Goal: Find contact information: Find contact information

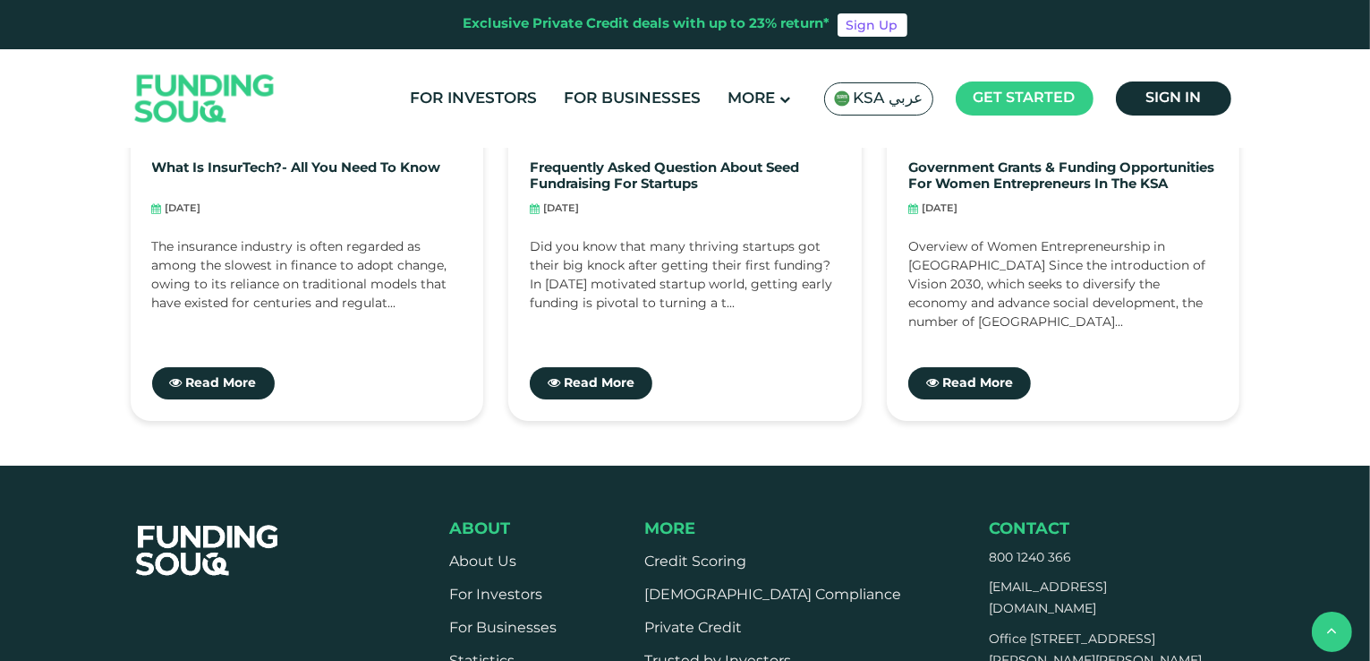
scroll to position [6610, 0]
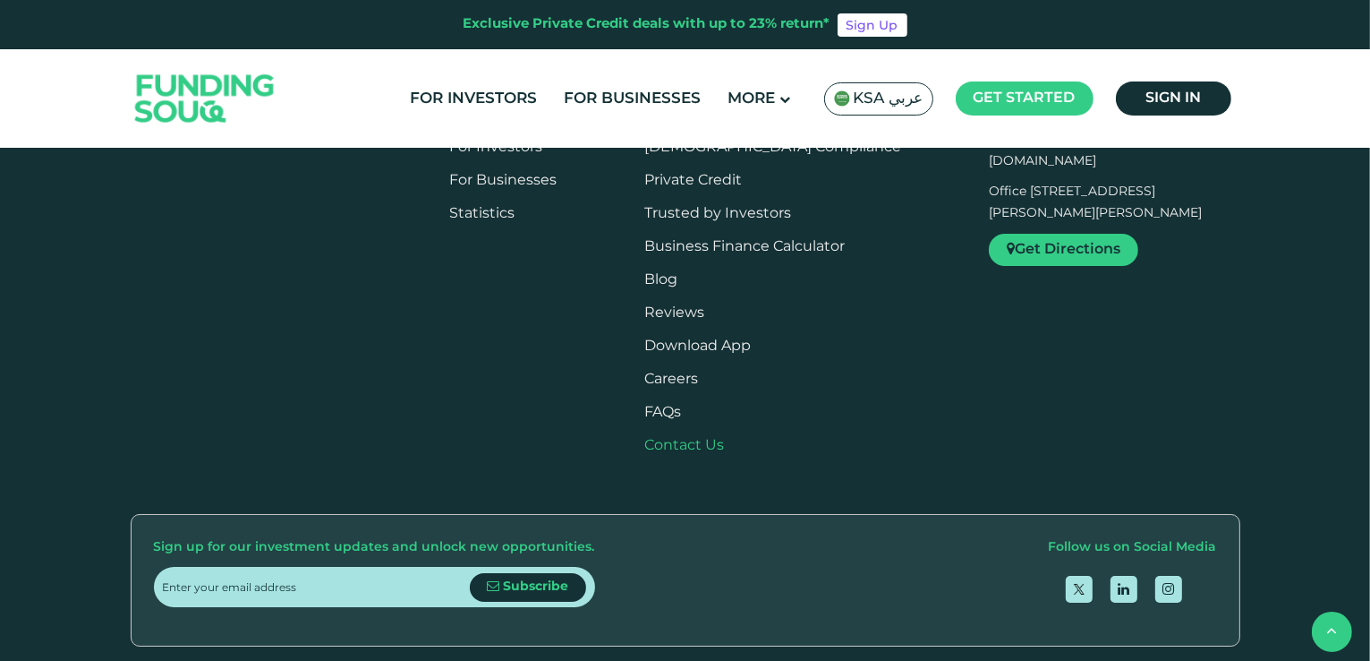
click at [709, 439] on link "Contact Us" at bounding box center [684, 445] width 80 height 13
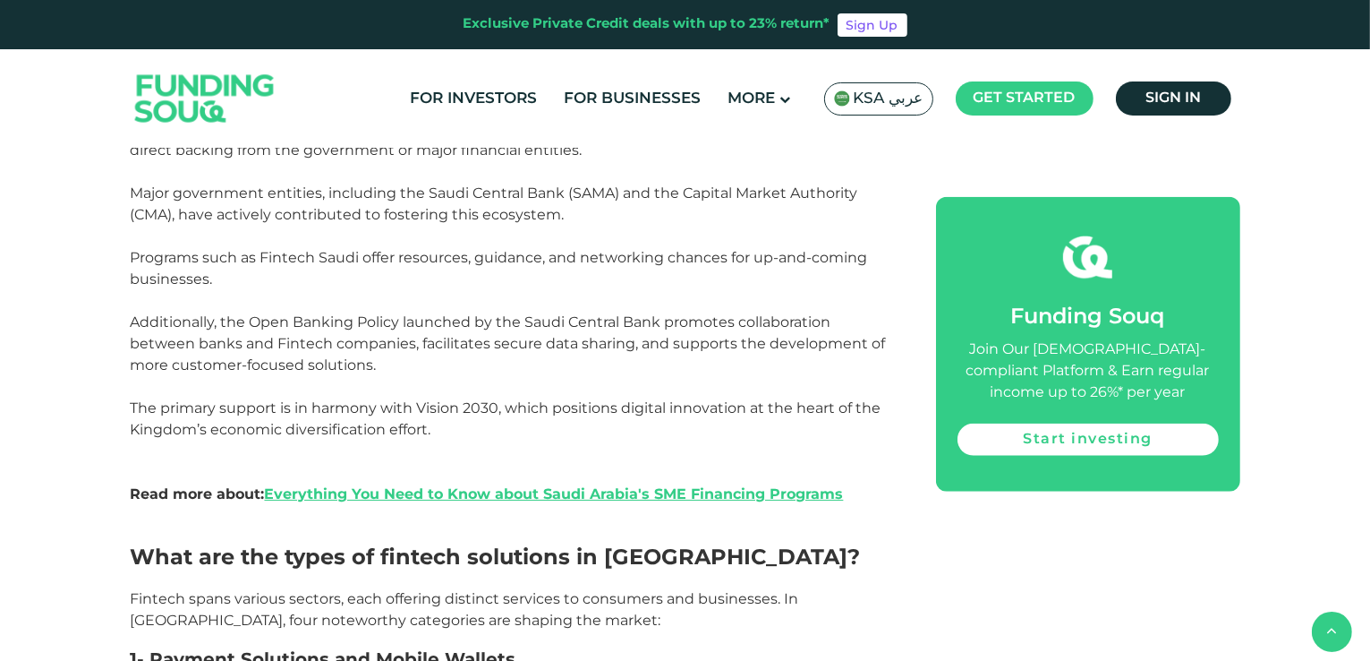
scroll to position [1206, 0]
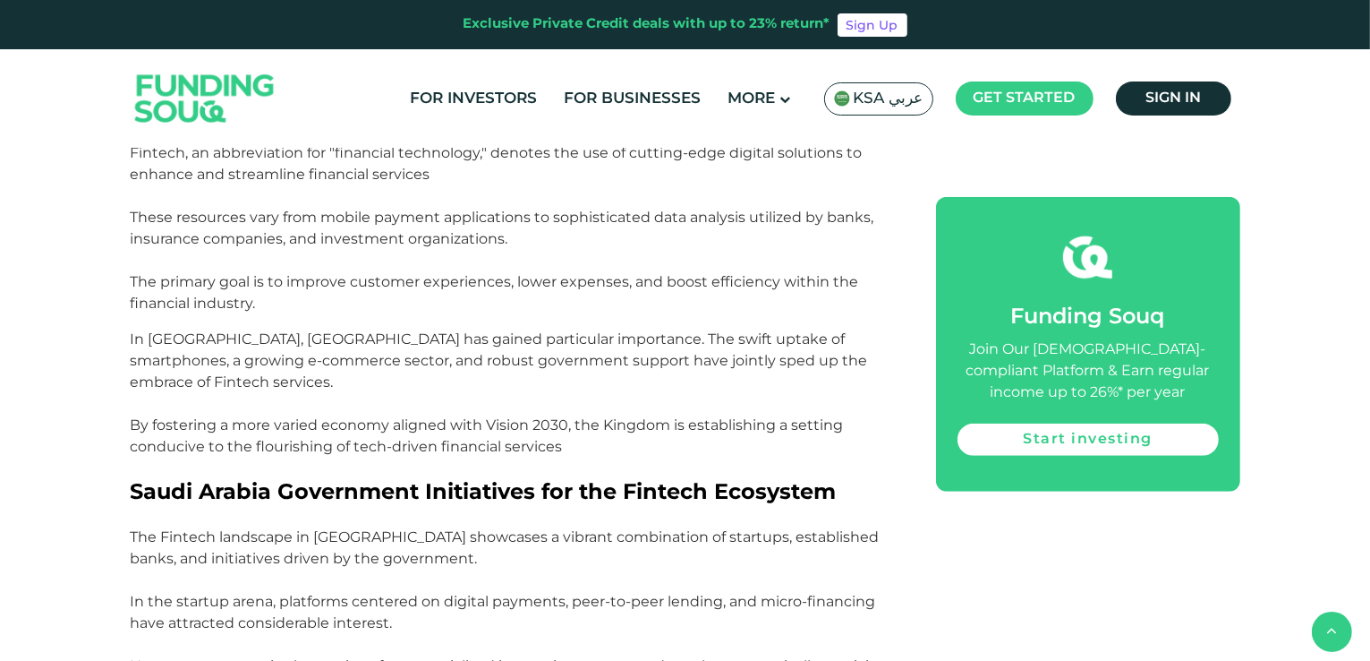
click at [869, 219] on p "Fintech, an abbreviation for "financial technology," denotes the use of cutting…" at bounding box center [513, 228] width 765 height 172
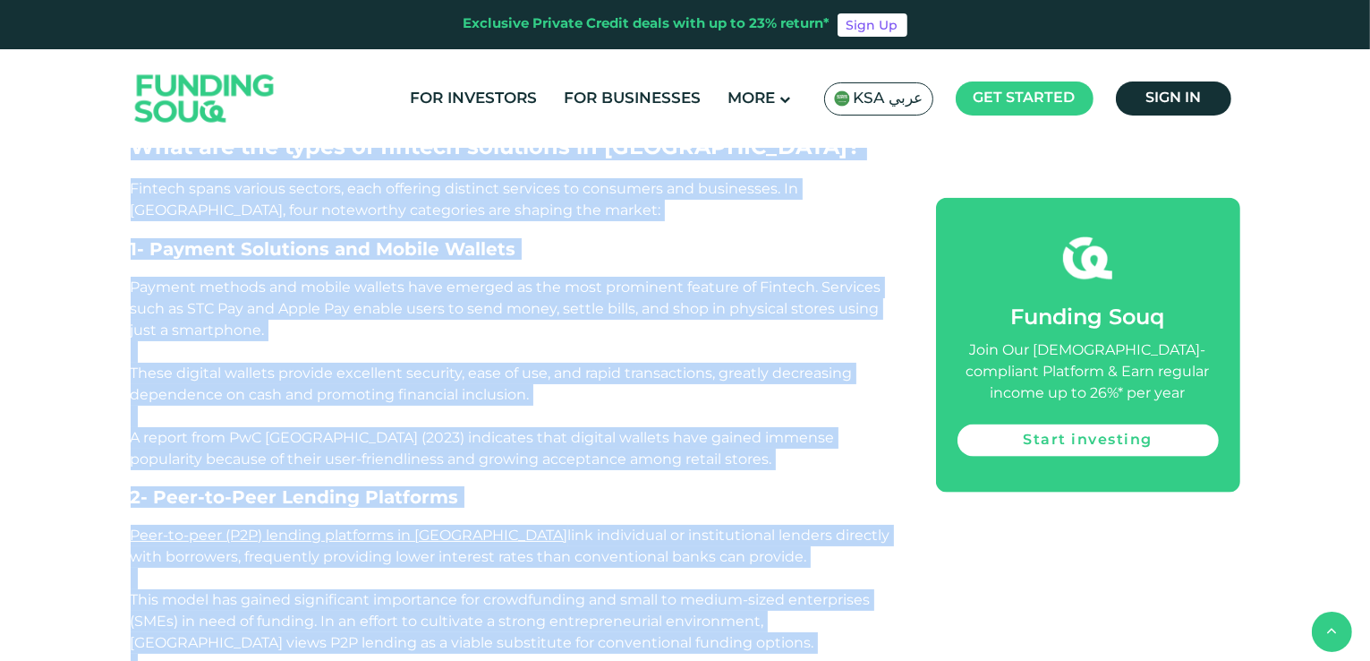
drag, startPoint x: 1370, startPoint y: 143, endPoint x: 1374, endPoint y: 512, distance: 368.8
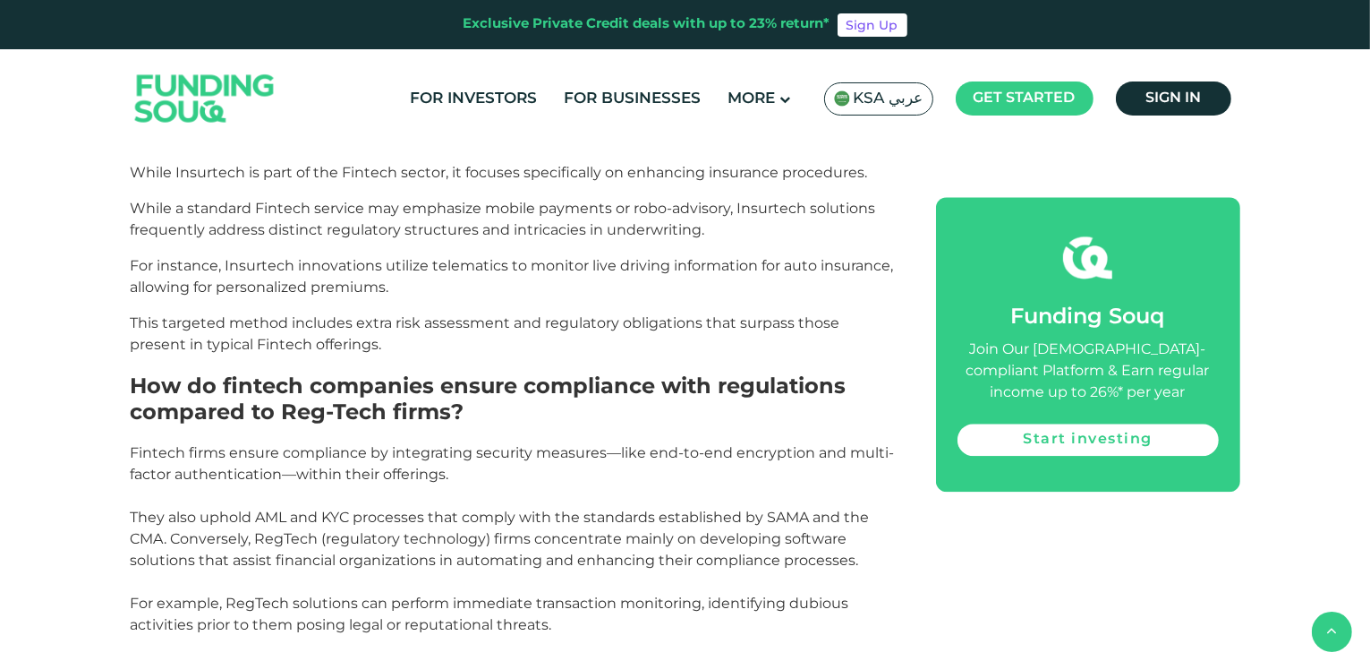
scroll to position [6968, 0]
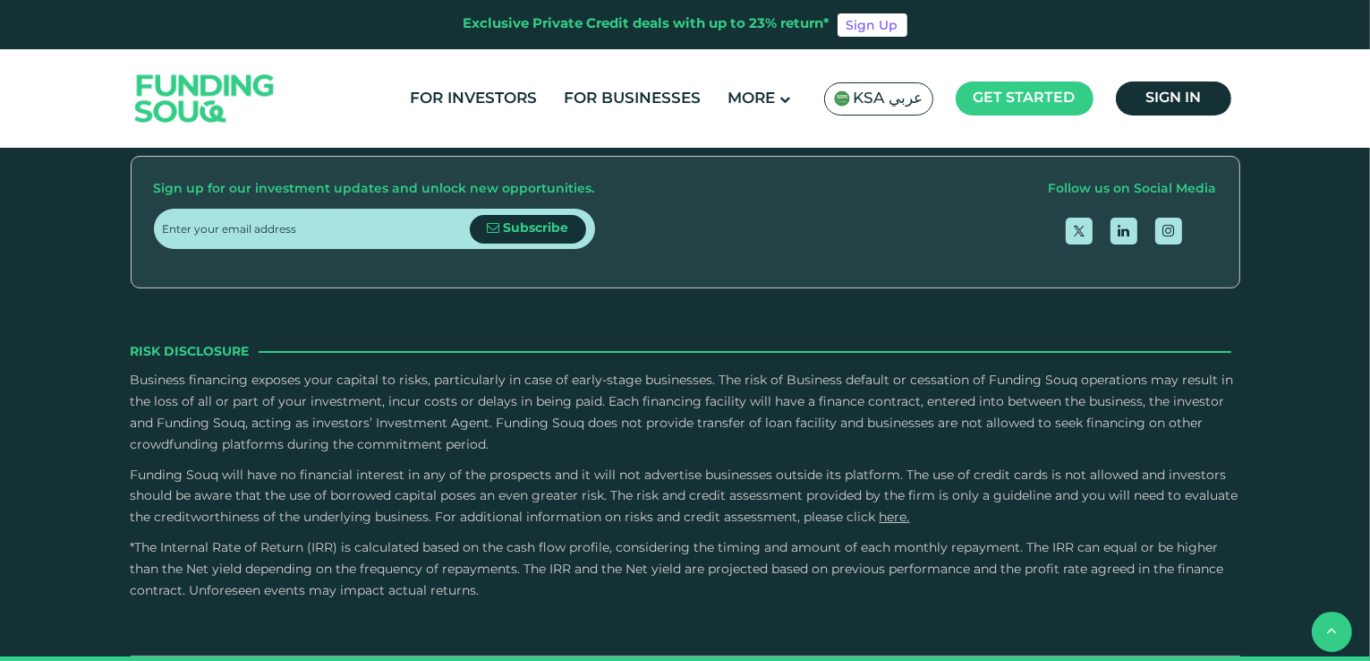
drag, startPoint x: 517, startPoint y: 583, endPoint x: 370, endPoint y: 570, distance: 148.2
copy p "Funding Souq"
